Goal: Go to known website: Go to known website

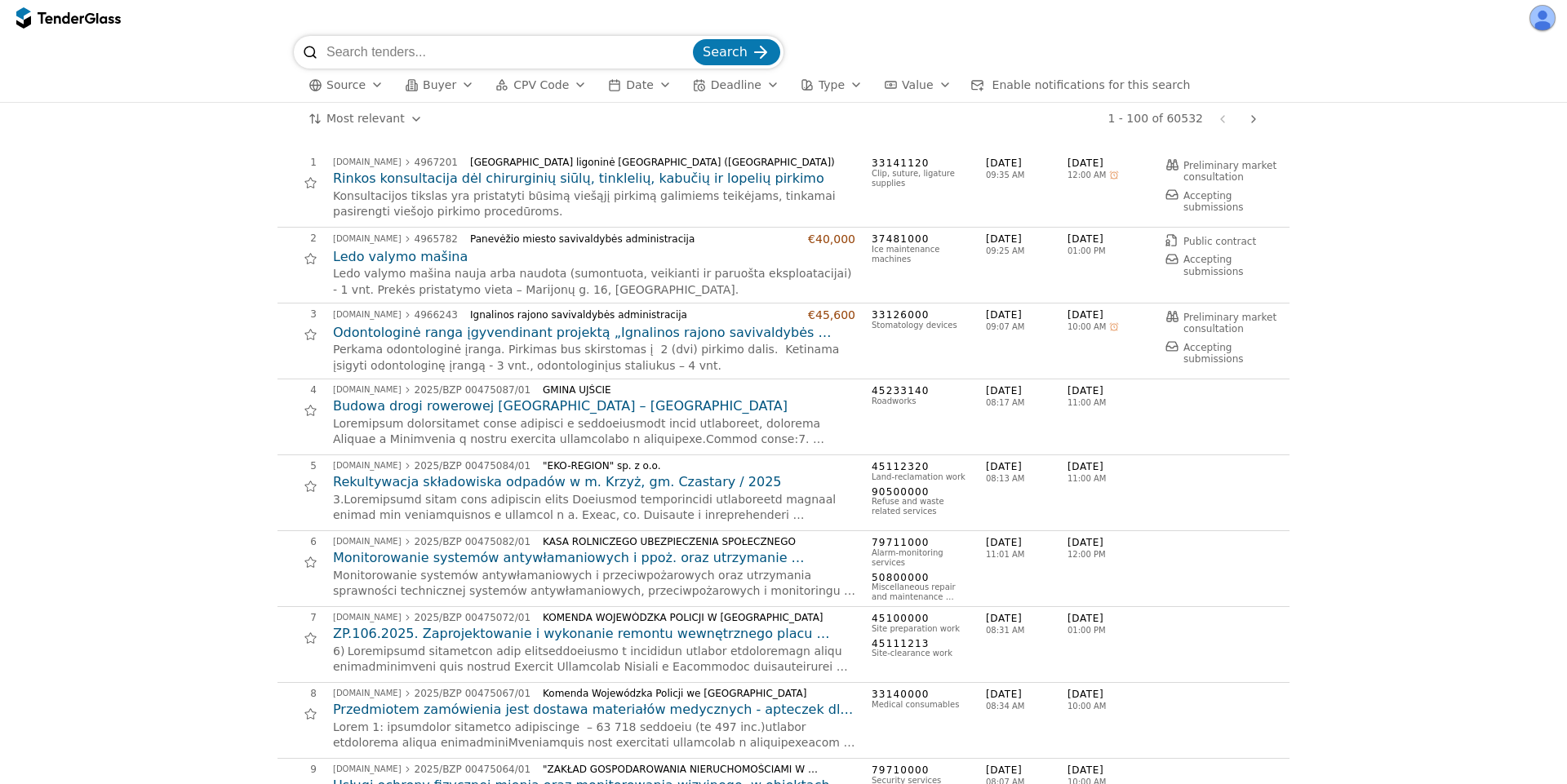
click at [354, 90] on span "Source" at bounding box center [345, 84] width 39 height 13
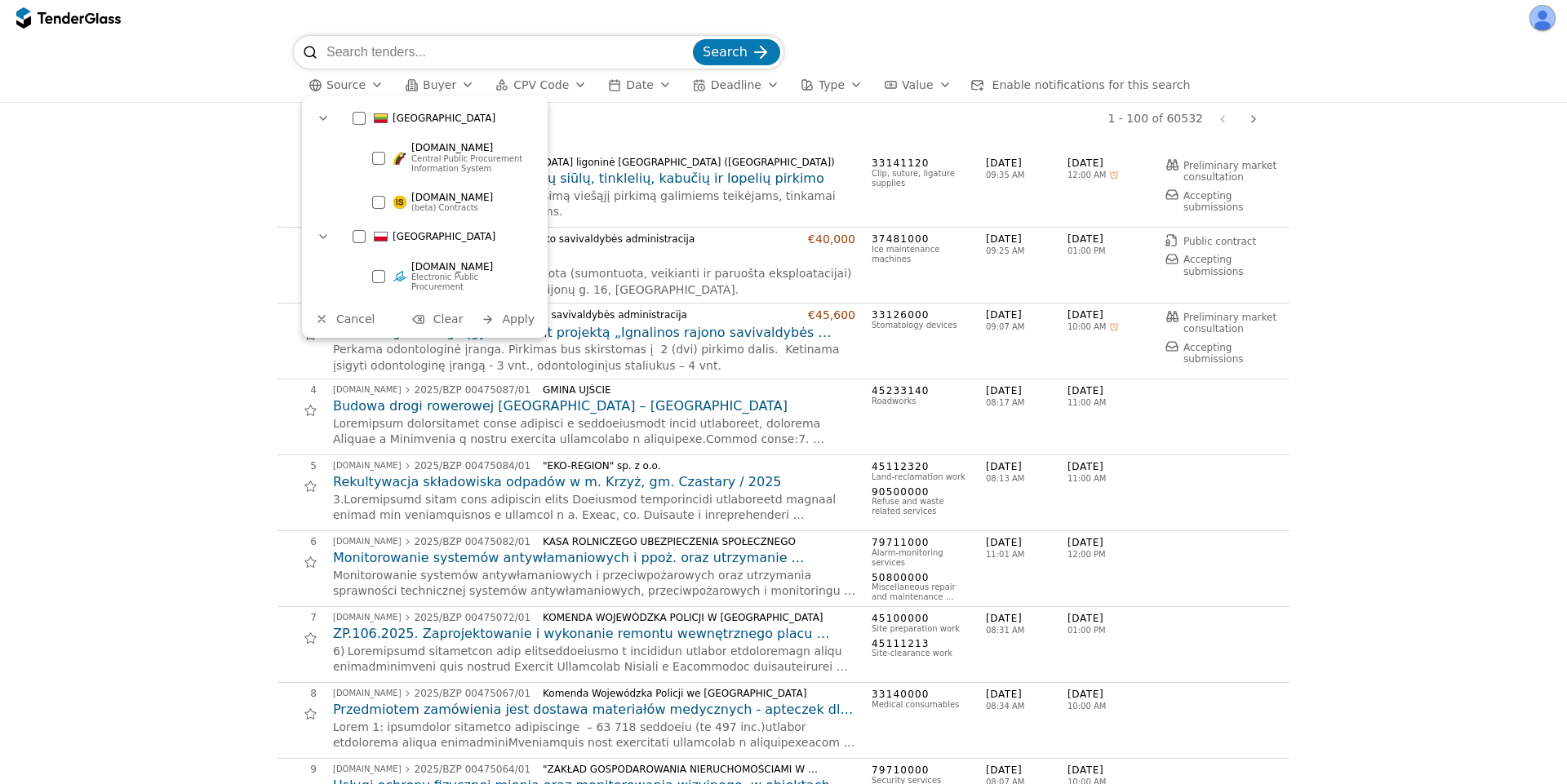
click at [400, 196] on div at bounding box center [400, 202] width 13 height 13
click at [516, 312] on span "Apply" at bounding box center [518, 319] width 33 height 13
